Goal: Transaction & Acquisition: Purchase product/service

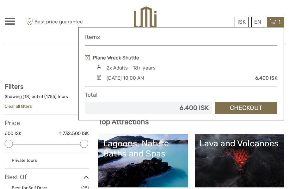
select select
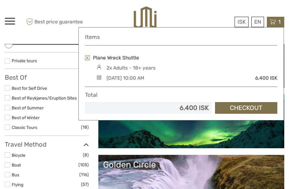
scroll to position [100, 0]
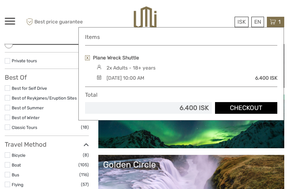
click at [244, 106] on link "Checkout" at bounding box center [246, 108] width 62 height 12
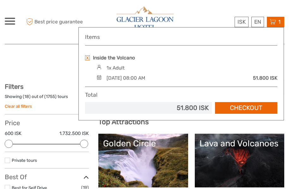
select select
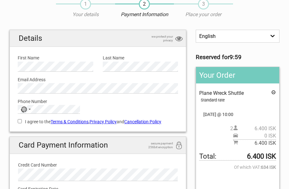
scroll to position [29, 0]
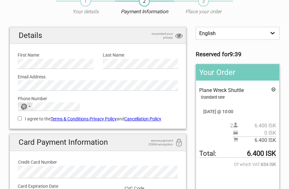
click at [24, 106] on div "No country selected" at bounding box center [24, 107] width 6 height 6
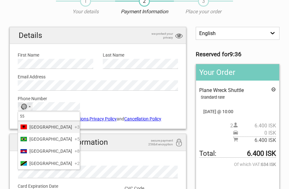
type input "5"
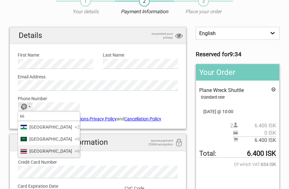
type input "66"
click at [37, 148] on span "[GEOGRAPHIC_DATA]" at bounding box center [50, 151] width 43 height 7
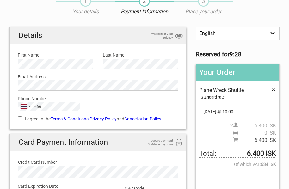
click at [96, 100] on label "Phone Number" at bounding box center [98, 98] width 160 height 7
click at [19, 119] on input "I agree to the Terms & Conditions , Privacy Policy and Cancellation Policy" at bounding box center [20, 118] width 4 height 4
checkbox input "true"
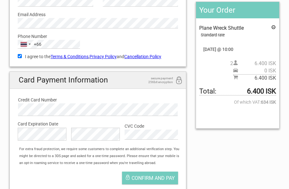
scroll to position [92, 0]
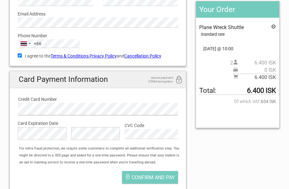
click at [10, 103] on div "Card Payment Information secure payment 256bit encryption Credit Card Number Ca…" at bounding box center [97, 132] width 177 height 122
click at [118, 98] on label "Credit Card Number" at bounding box center [98, 99] width 160 height 7
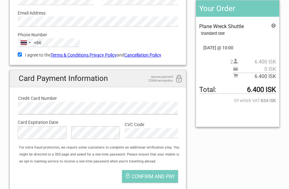
scroll to position [127, 0]
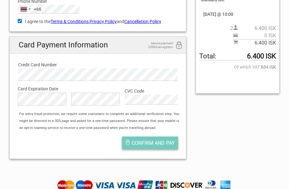
click at [160, 141] on span "Confirm and pay" at bounding box center [152, 143] width 43 height 6
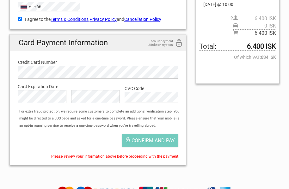
scroll to position [147, 0]
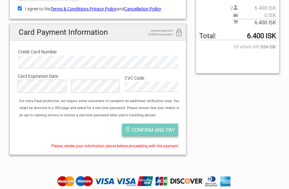
click at [157, 133] on button "Confirm and pay" at bounding box center [150, 130] width 56 height 13
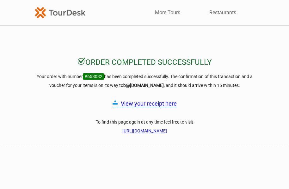
click at [169, 106] on link "View your receipt here" at bounding box center [149, 103] width 56 height 7
